Goal: Communication & Community: Answer question/provide support

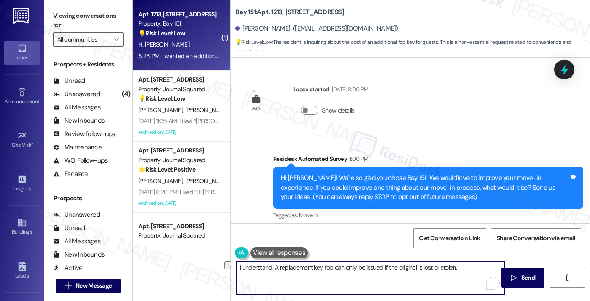
scroll to position [244, 0]
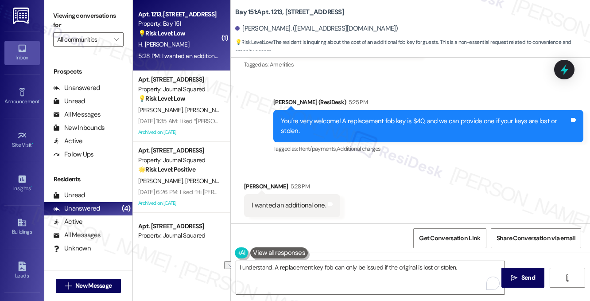
click at [321, 121] on div "You’re very welcome! A replacement fob key is $40, and we can provide one if yo…" at bounding box center [425, 126] width 289 height 19
click at [302, 204] on div "I wanted an additional one." at bounding box center [289, 205] width 74 height 9
click at [305, 269] on textarea "I understand. A replacement key fob can only be issued if the original is lost …" at bounding box center [370, 277] width 269 height 33
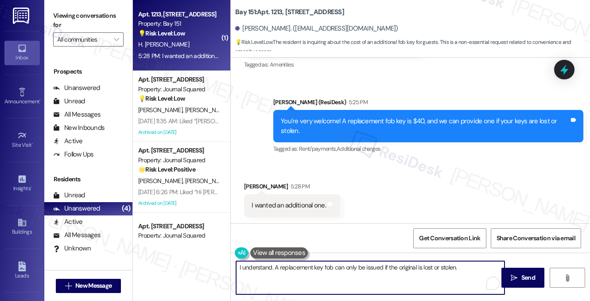
click at [305, 269] on textarea "I understand. A replacement key fob can only be issued if the original is lost …" at bounding box center [370, 277] width 269 height 33
click at [404, 238] on div "Get Conversation Link Share Conversation via email" at bounding box center [410, 237] width 359 height 29
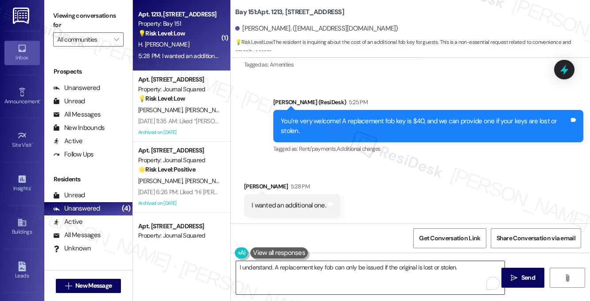
click at [464, 272] on textarea "I understand. A replacement key fob can only be issued if the original is lost …" at bounding box center [370, 277] width 269 height 33
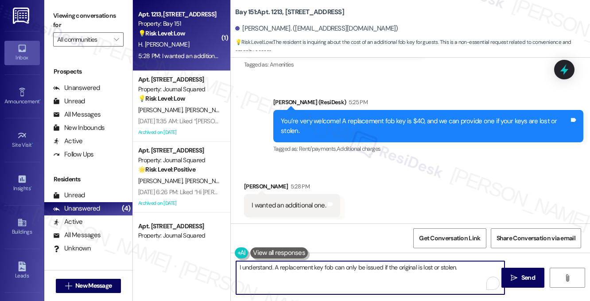
click at [271, 264] on textarea "I understand. A replacement key fob can only be issued if the original is lost …" at bounding box center [370, 277] width 269 height 33
click at [289, 268] on textarea "I understand, [PERSON_NAME]. A replacement key fob can only be issued if the or…" at bounding box center [370, 277] width 269 height 33
click at [291, 268] on textarea "I understand, [PERSON_NAME]. A replacement key fob can only be issued if the or…" at bounding box center [370, 277] width 269 height 33
type textarea "I understand, [PERSON_NAME]. UnfoA replacement key fob can only be issued if th…"
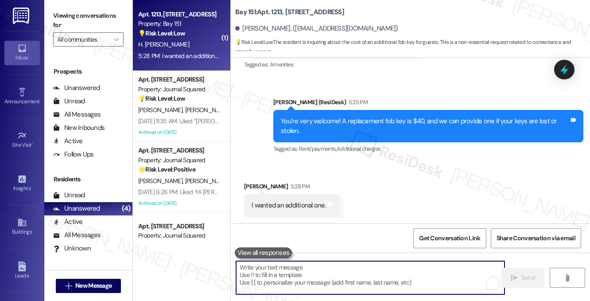
click at [418, 110] on div "You’re very welcome! A replacement fob key is $40, and we can provide one if yo…" at bounding box center [428, 126] width 310 height 32
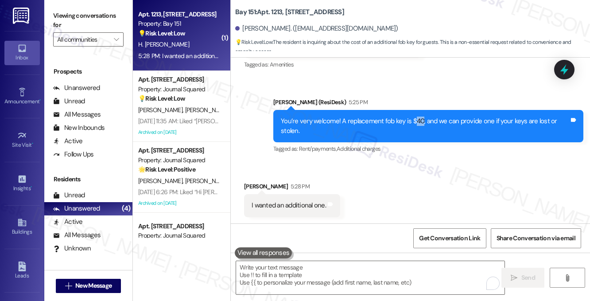
click at [418, 110] on div "You’re very welcome! A replacement fob key is $40, and we can provide one if yo…" at bounding box center [428, 126] width 310 height 32
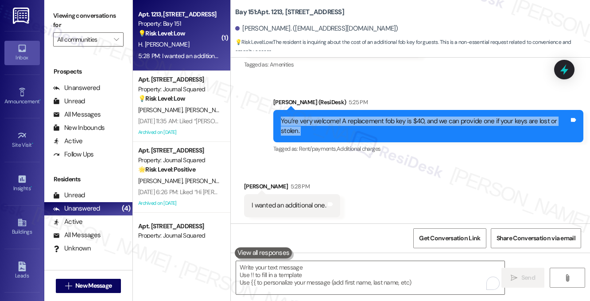
click at [418, 110] on div "You’re very welcome! A replacement fob key is $40, and we can provide one if yo…" at bounding box center [428, 126] width 310 height 32
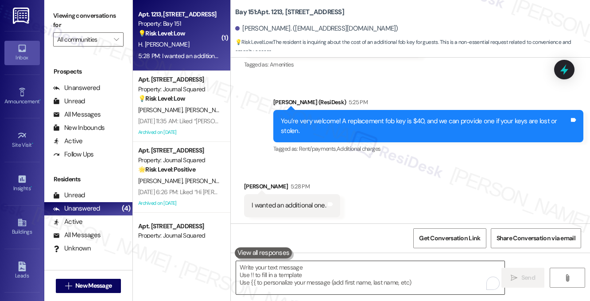
click at [315, 282] on textarea "To enrich screen reader interactions, please activate Accessibility in Grammarl…" at bounding box center [370, 277] width 269 height 33
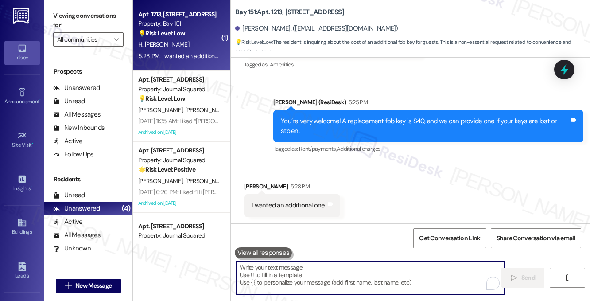
click at [305, 272] on textarea "To enrich screen reader interactions, please activate Accessibility in Grammarl…" at bounding box center [370, 277] width 269 height 33
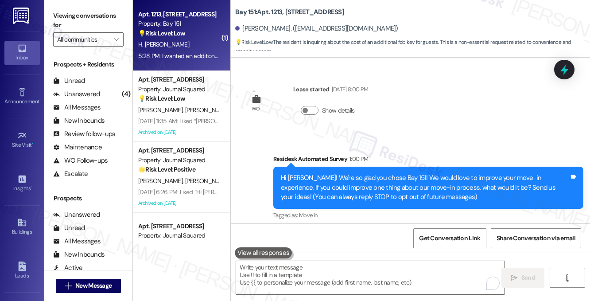
scroll to position [244, 0]
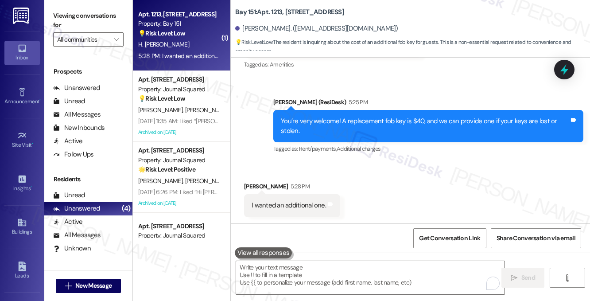
click at [100, 13] on label "Viewing conversations for" at bounding box center [88, 20] width 70 height 23
click at [288, 208] on div "I wanted an additional one." at bounding box center [289, 205] width 74 height 9
